Goal: Information Seeking & Learning: Understand process/instructions

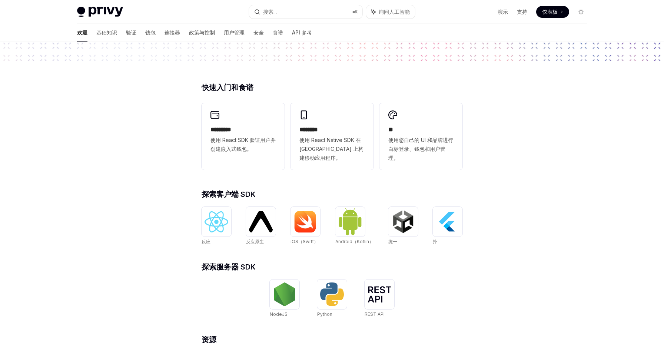
scroll to position [145, 0]
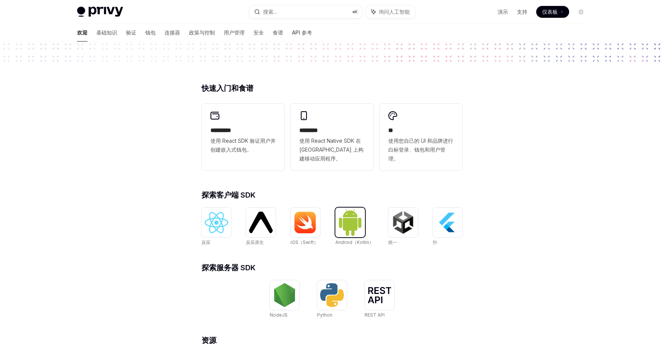
click at [351, 225] on img at bounding box center [350, 222] width 24 height 28
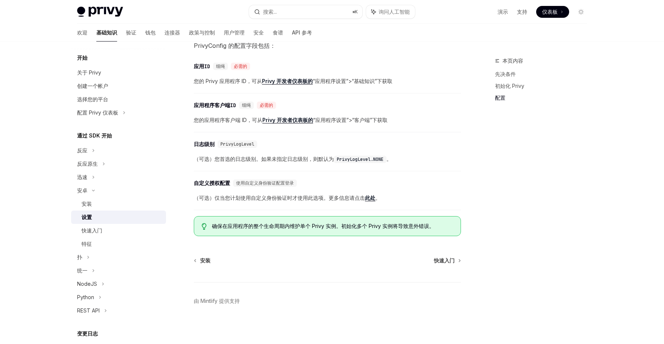
scroll to position [301, 0]
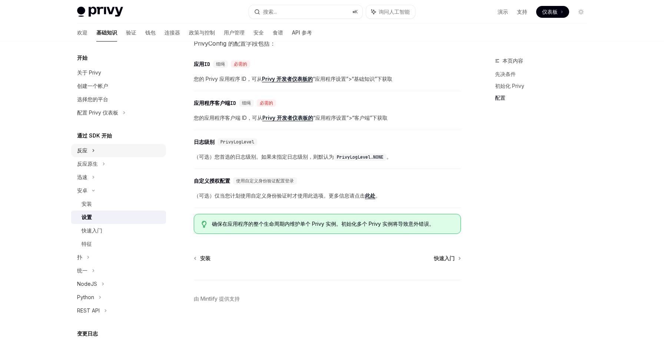
click at [104, 152] on div "反应" at bounding box center [118, 150] width 95 height 13
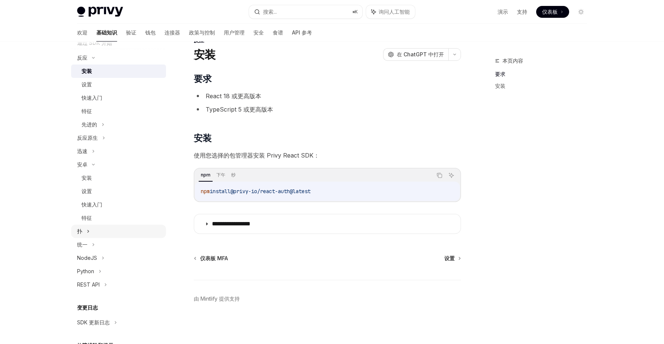
scroll to position [93, 0]
click at [98, 175] on div "安装" at bounding box center [122, 177] width 80 height 9
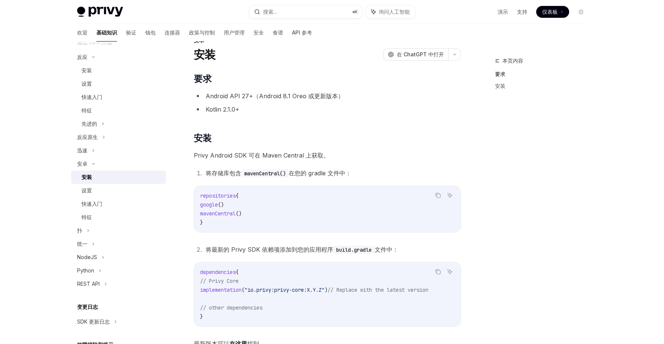
click at [359, 93] on li "Android API 27+（Android 8.1 Oreo 或更新版本）" at bounding box center [327, 96] width 267 height 10
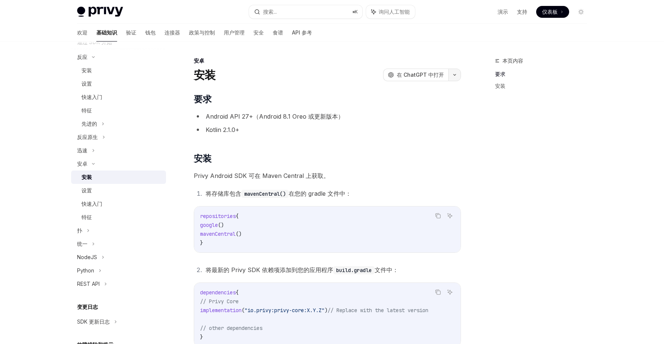
click at [453, 76] on icon "button" at bounding box center [454, 74] width 9 height 3
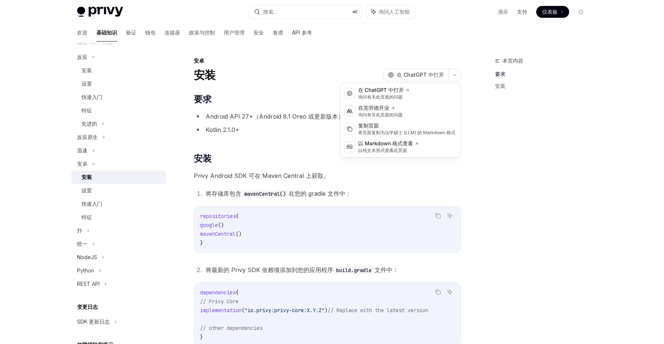
click at [479, 116] on div "本页内容 要求 安装 安卓 安装 OpenAI 在 ChatGPT 中打开 OpenAI 在 ChatGPT 中打开 ​ 要求 Android API 27+…" at bounding box center [332, 261] width 522 height 438
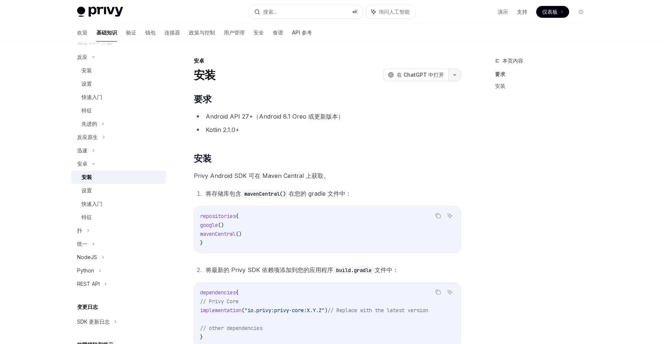
click at [454, 77] on button "button" at bounding box center [454, 75] width 13 height 13
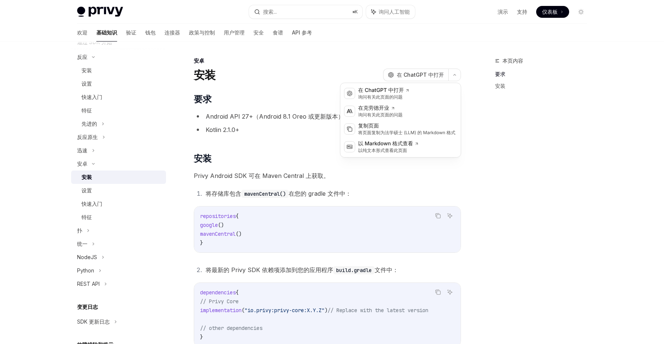
click at [489, 159] on div "本页内容 要求 安装" at bounding box center [536, 200] width 113 height 288
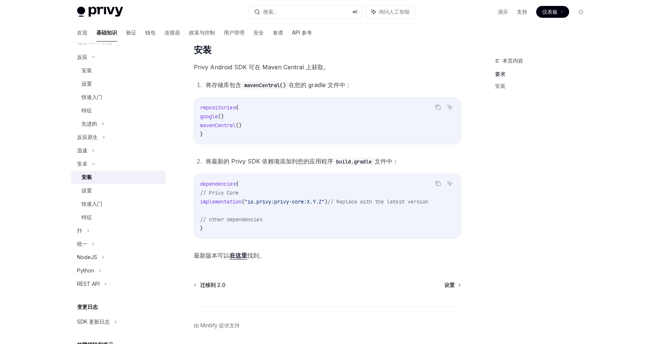
scroll to position [138, 0]
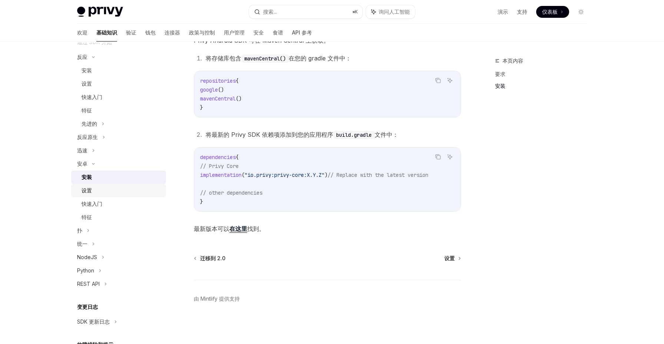
click at [105, 193] on div "设置" at bounding box center [122, 190] width 80 height 9
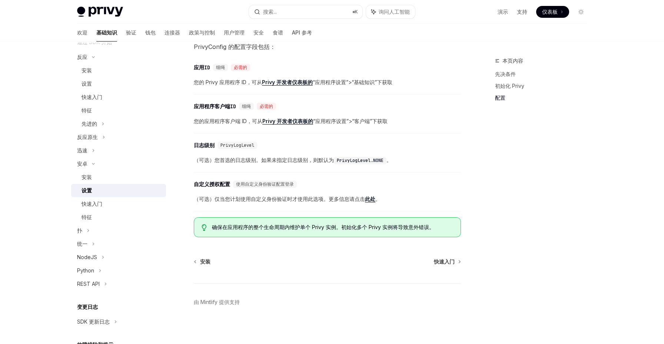
scroll to position [301, 0]
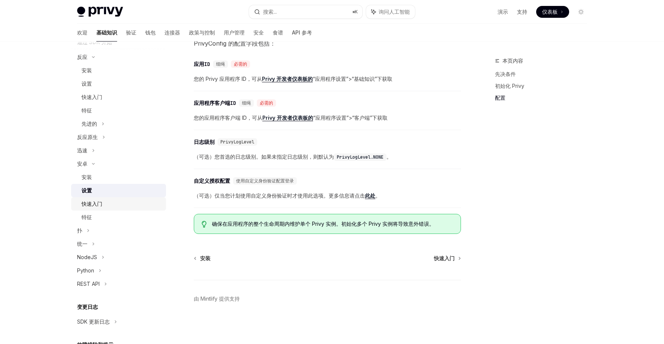
click at [118, 203] on div "快速入门" at bounding box center [122, 203] width 80 height 9
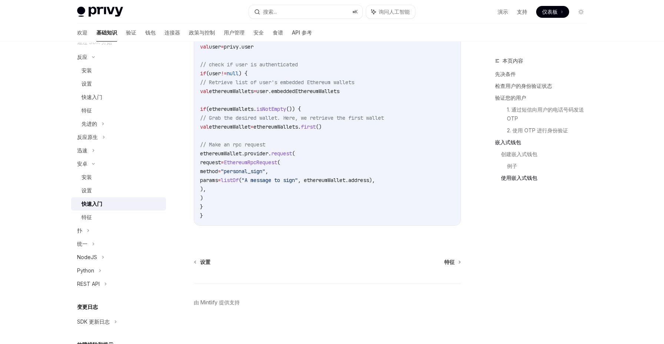
scroll to position [1670, 0]
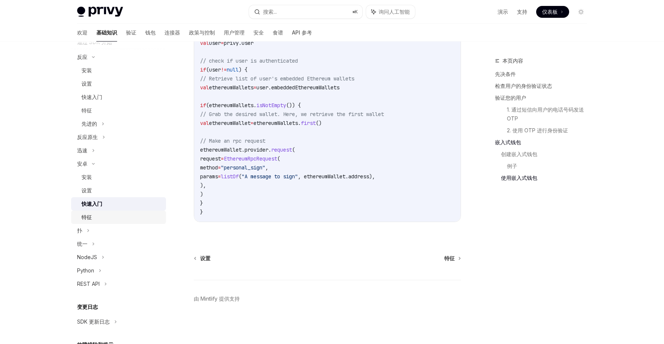
click at [120, 216] on div "特征" at bounding box center [122, 217] width 80 height 9
type textarea "*"
